Goal: Information Seeking & Learning: Learn about a topic

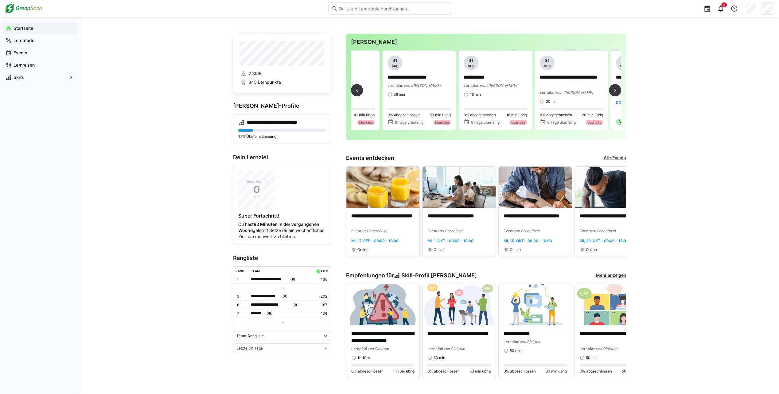
scroll to position [0, 49]
click at [548, 80] on p "**********" at bounding box center [567, 81] width 64 height 14
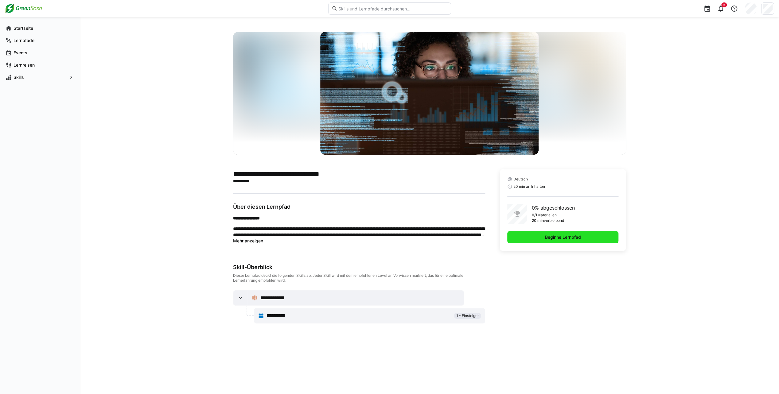
click at [575, 236] on span "Beginne Lernpfad" at bounding box center [563, 237] width 38 height 6
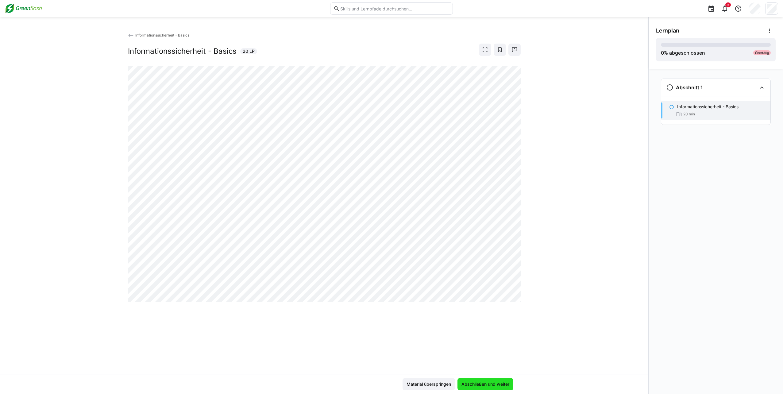
click at [478, 387] on span "Abschließen und weiter" at bounding box center [486, 384] width 50 height 6
click at [482, 50] on eds-icon at bounding box center [485, 50] width 6 height 6
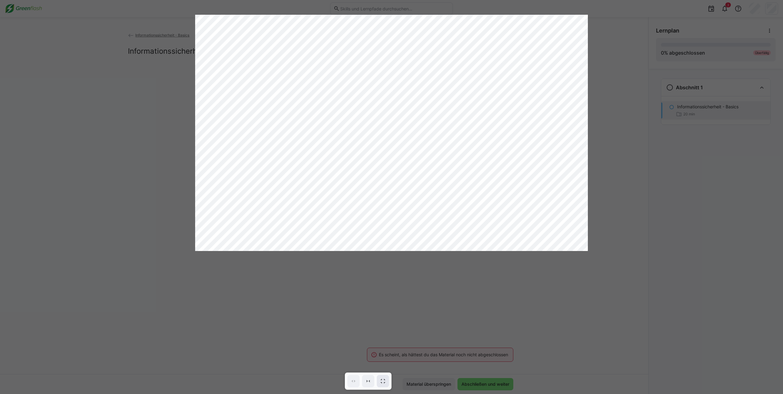
click at [388, 376] on div at bounding box center [368, 381] width 47 height 17
click at [384, 380] on eds-icon at bounding box center [383, 381] width 6 height 6
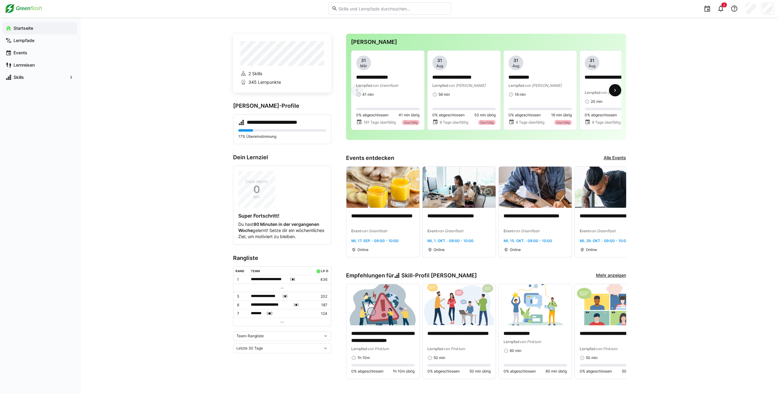
click at [615, 95] on span at bounding box center [615, 90] width 12 height 12
